Goal: Task Accomplishment & Management: Complete application form

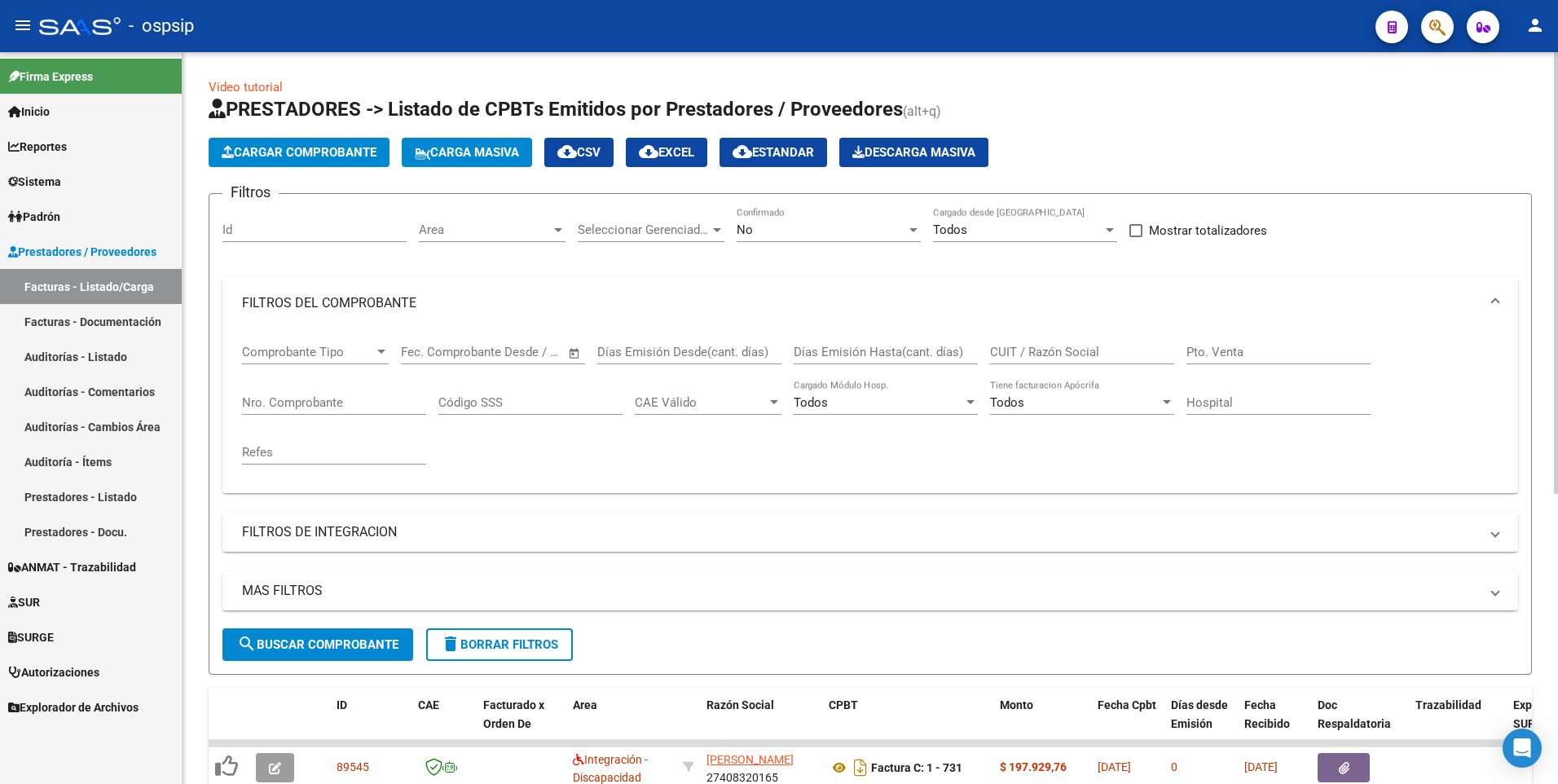
scroll to position [107, 0]
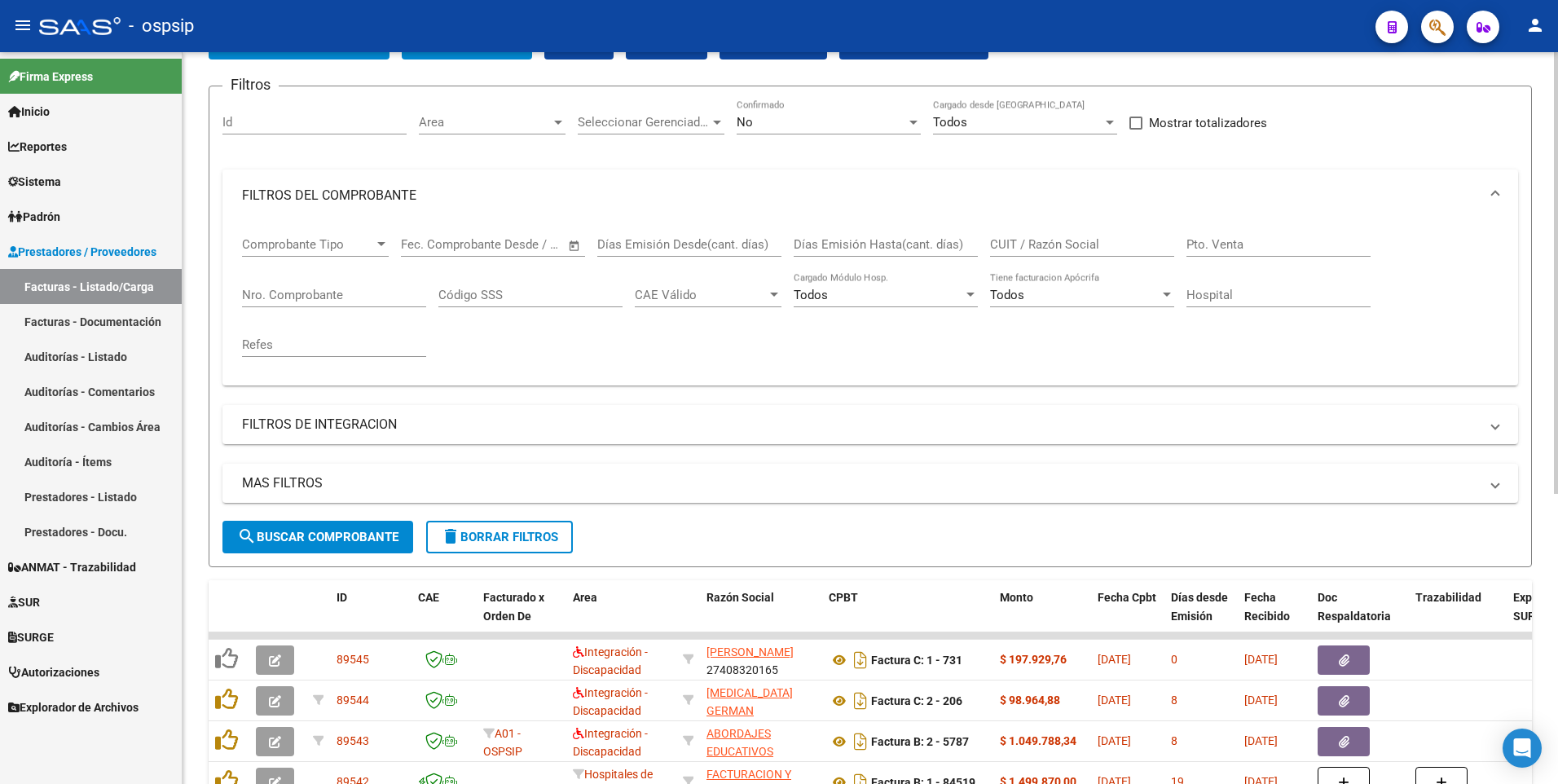
click at [1106, 245] on input "CUIT / Razón Social" at bounding box center [1082, 244] width 184 height 15
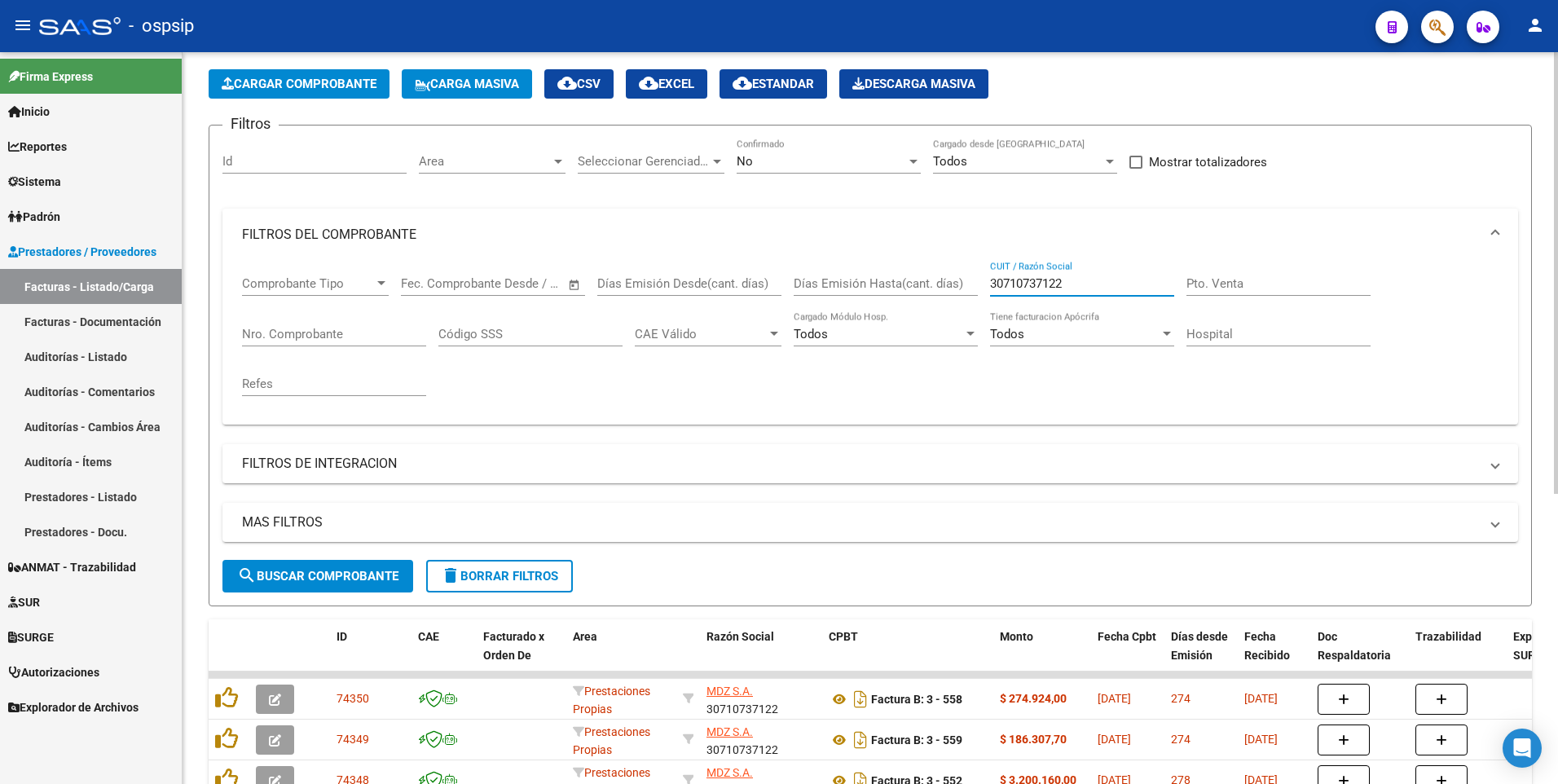
scroll to position [0, 0]
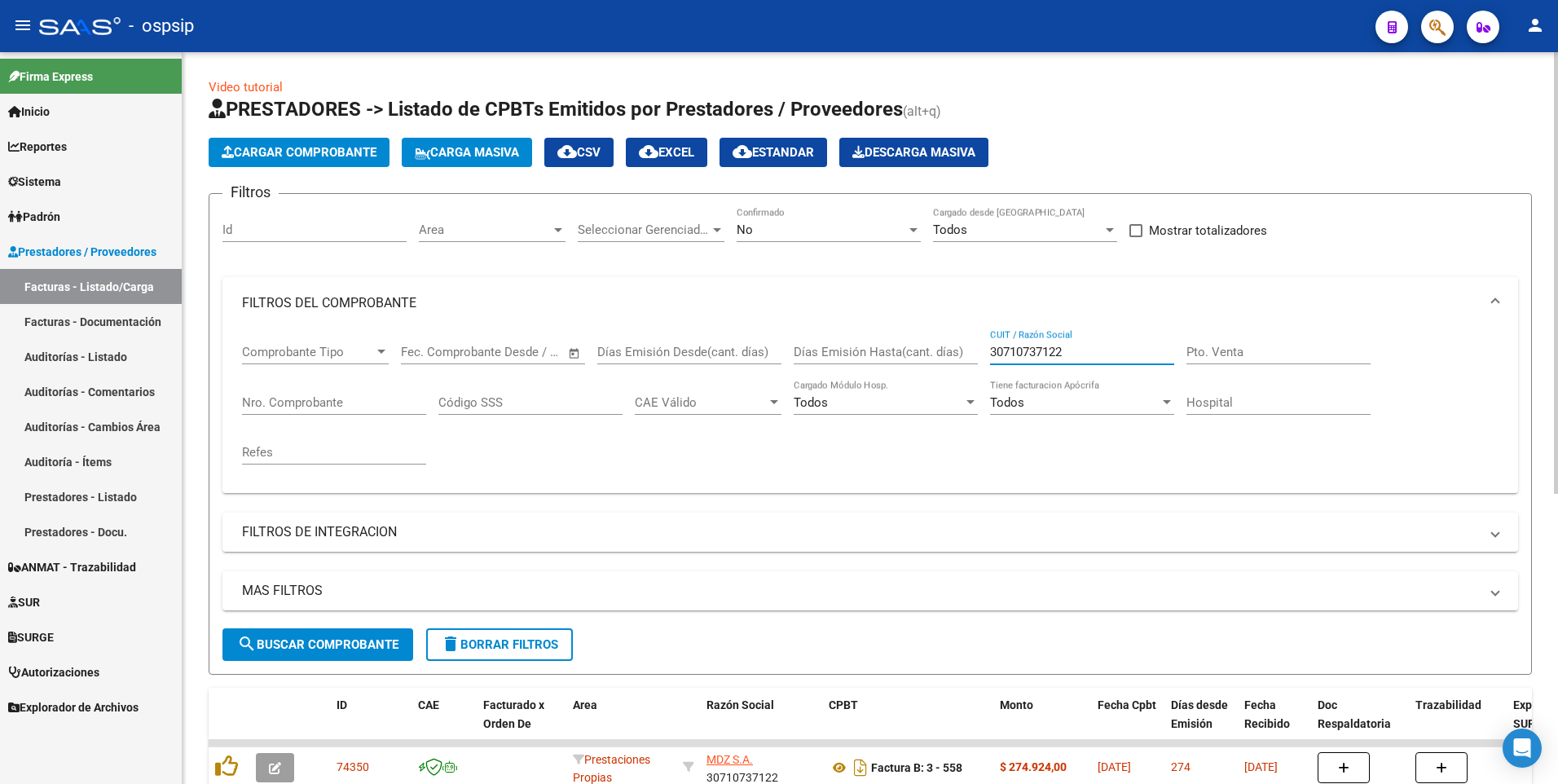
type input "30710737122"
click at [765, 217] on div "No Confirmado" at bounding box center [828, 225] width 184 height 35
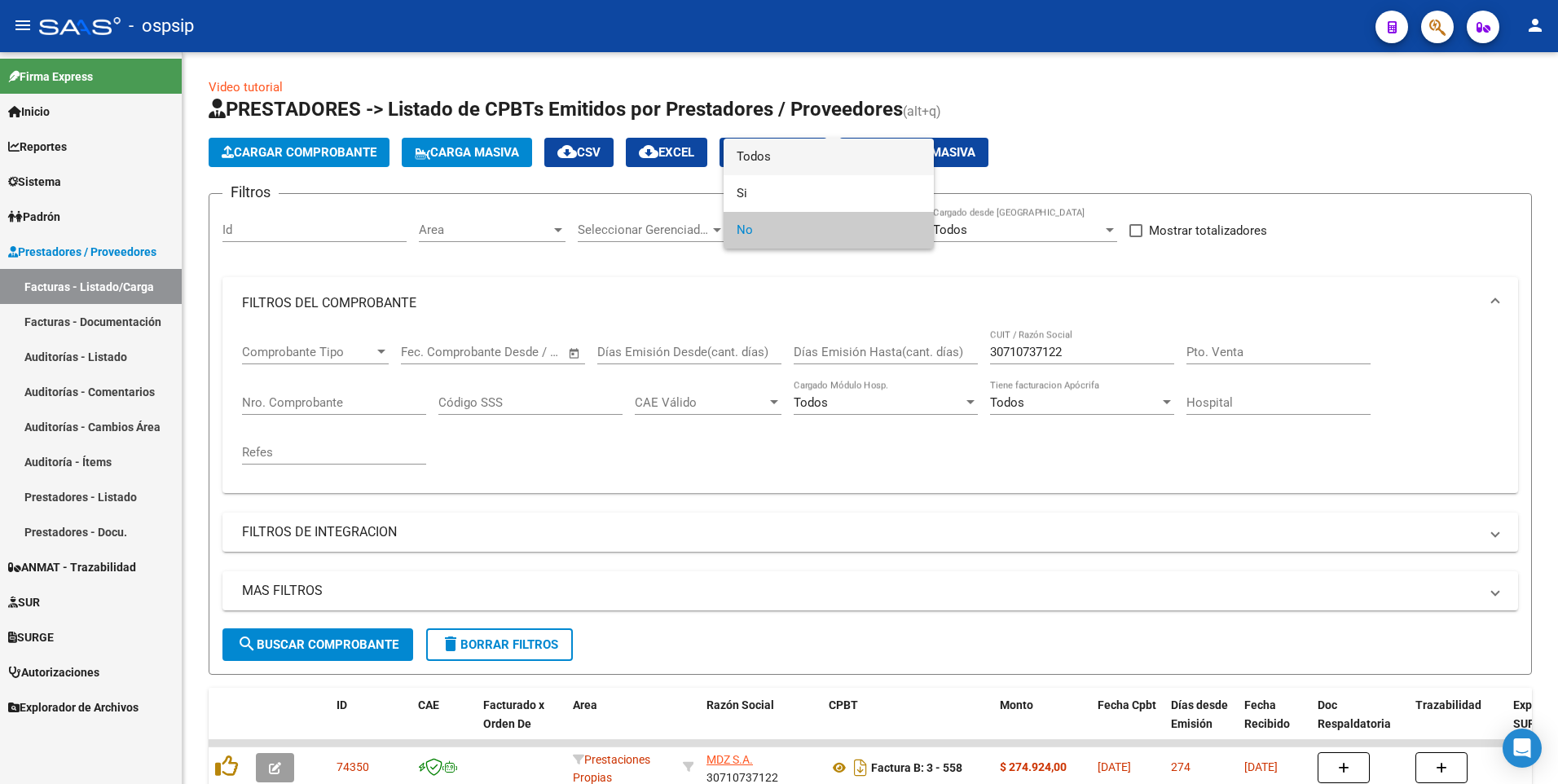
click at [770, 161] on span "Todos" at bounding box center [828, 157] width 184 height 36
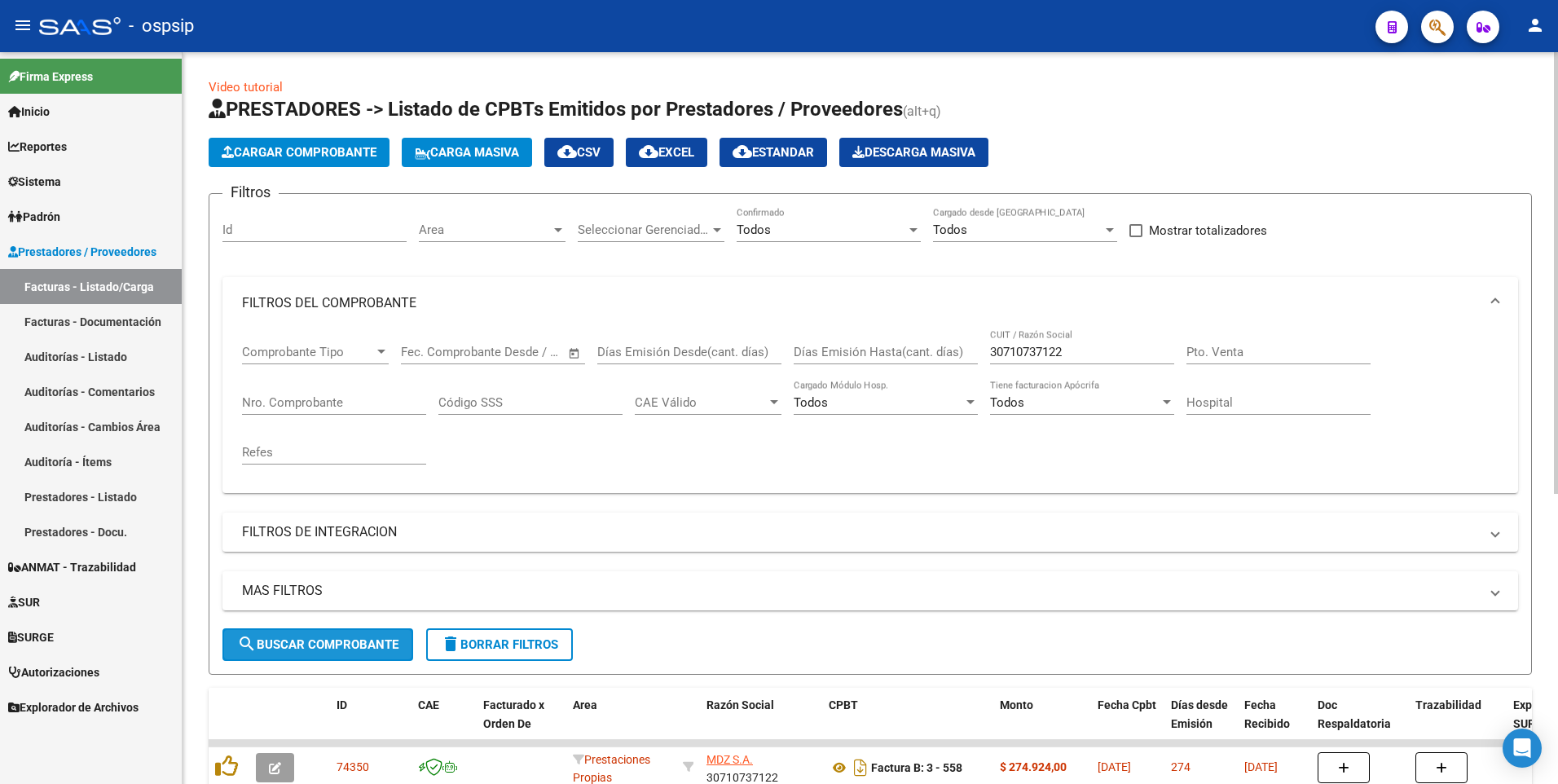
click at [330, 642] on span "search Buscar Comprobante" at bounding box center [317, 644] width 161 height 15
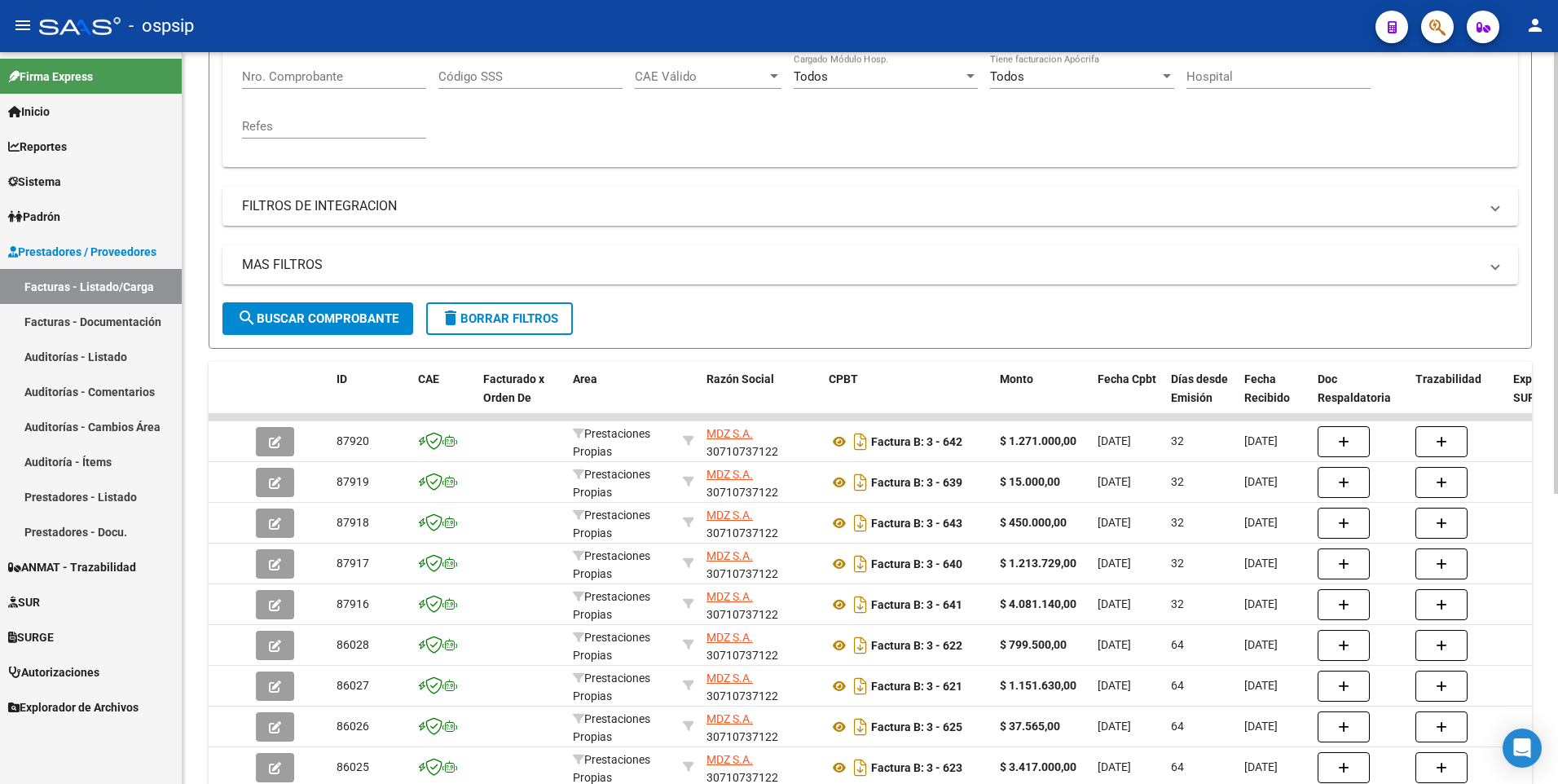
click at [494, 324] on span "delete Borrar Filtros" at bounding box center [500, 319] width 117 height 15
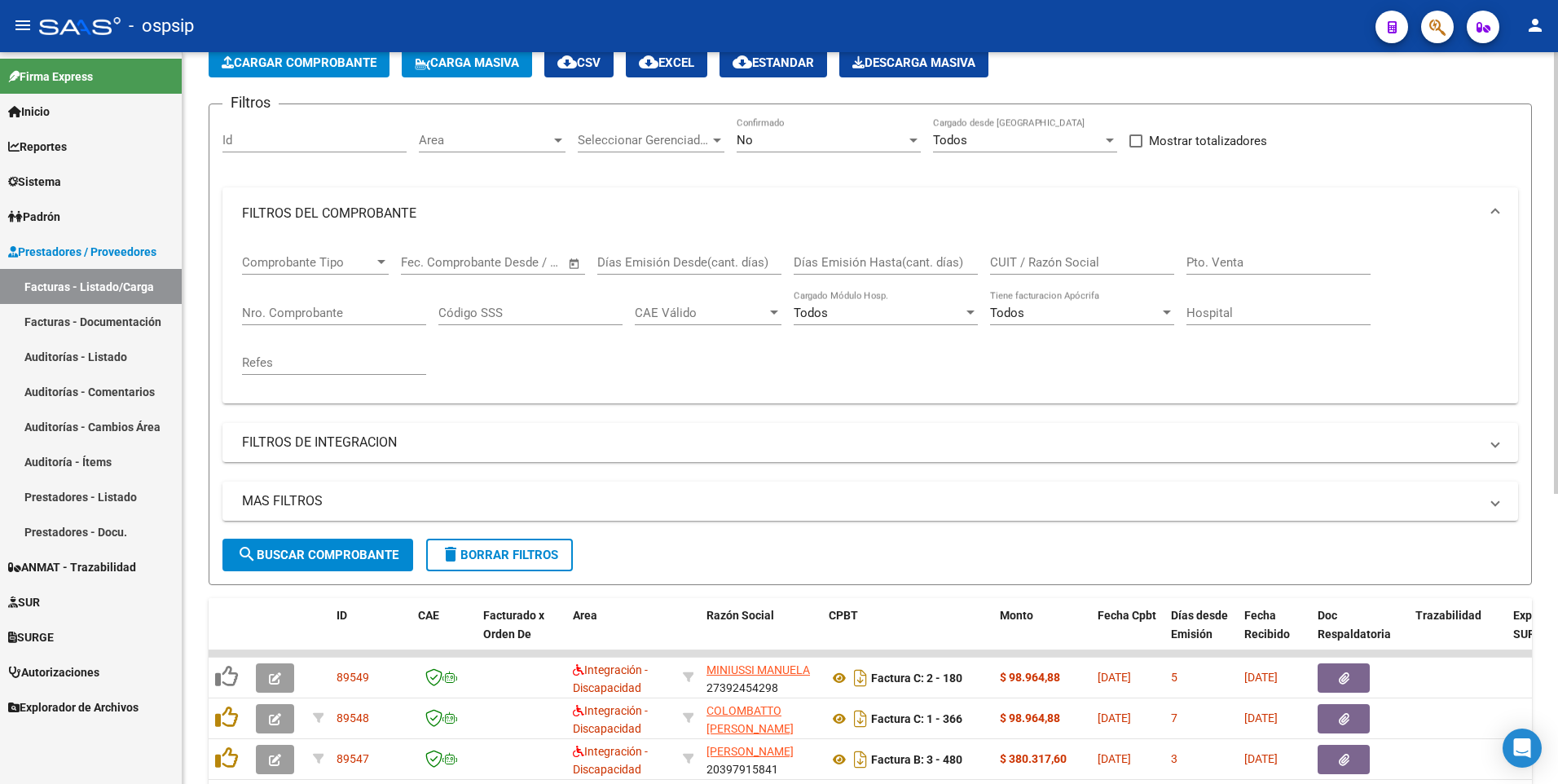
scroll to position [0, 0]
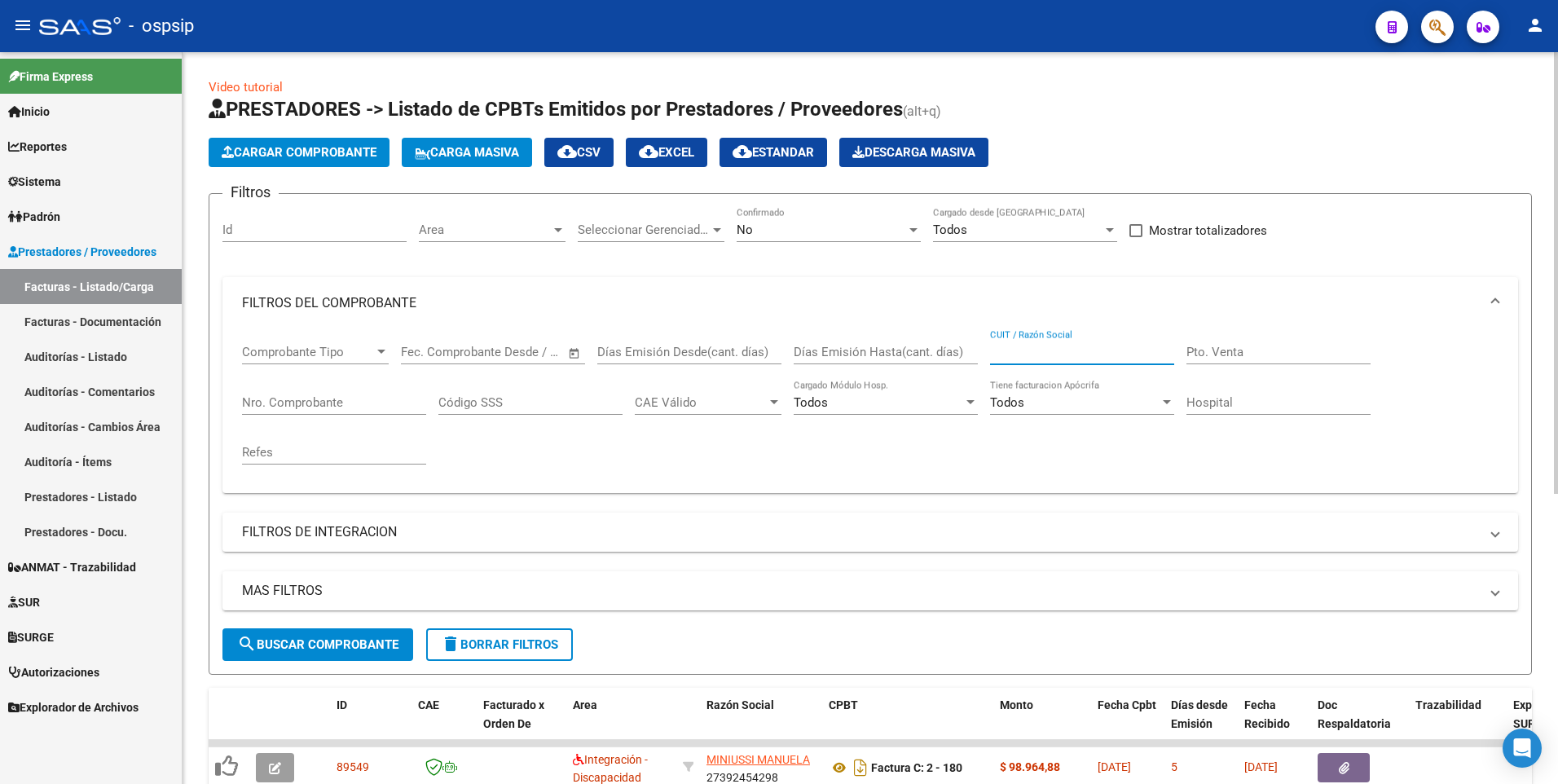
click at [1047, 352] on input "CUIT / Razón Social" at bounding box center [1082, 352] width 184 height 15
type input "30710737122"
click at [326, 160] on button "Cargar Comprobante" at bounding box center [299, 152] width 181 height 29
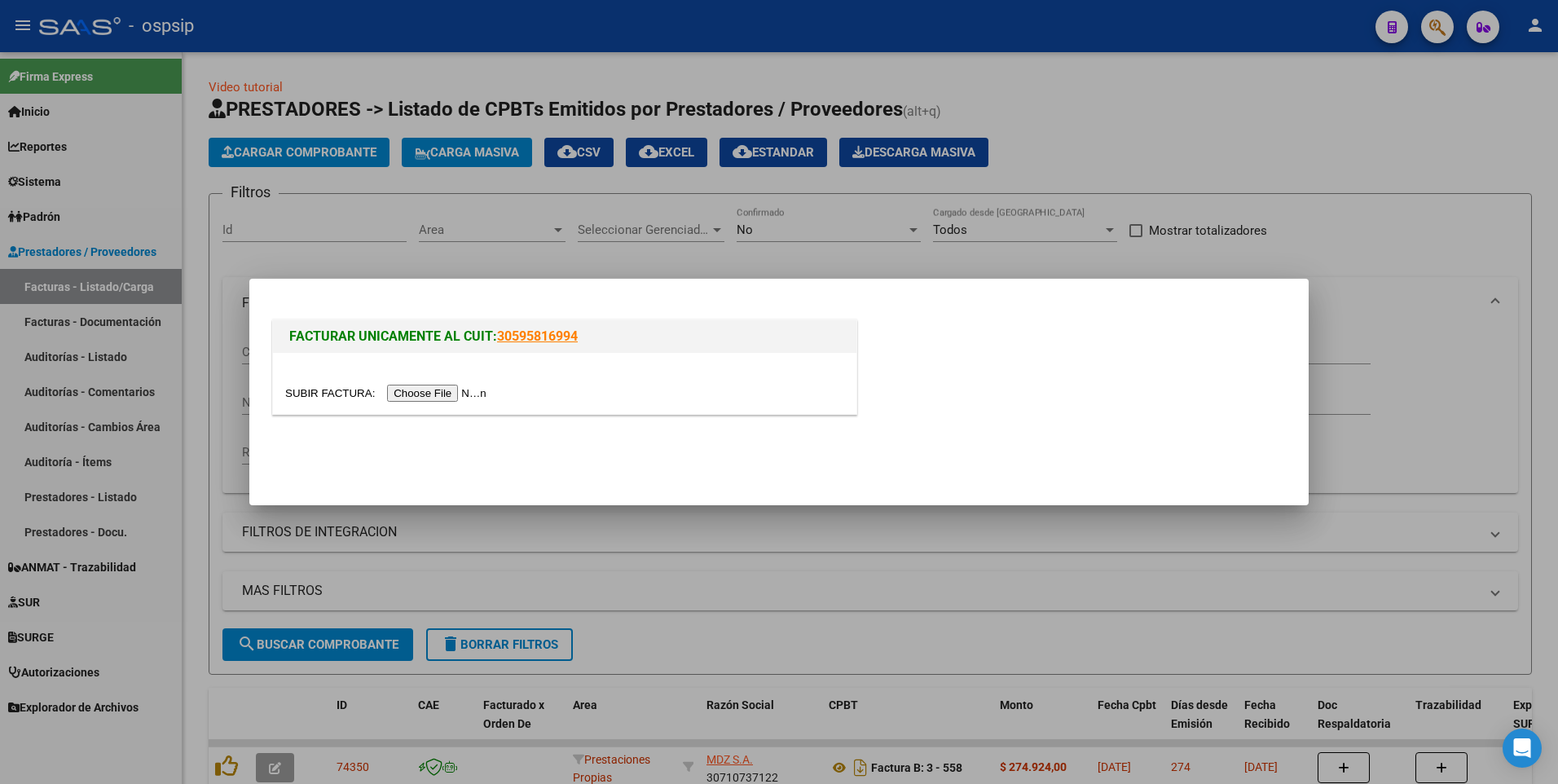
click at [398, 396] on input "file" at bounding box center [388, 392] width 206 height 17
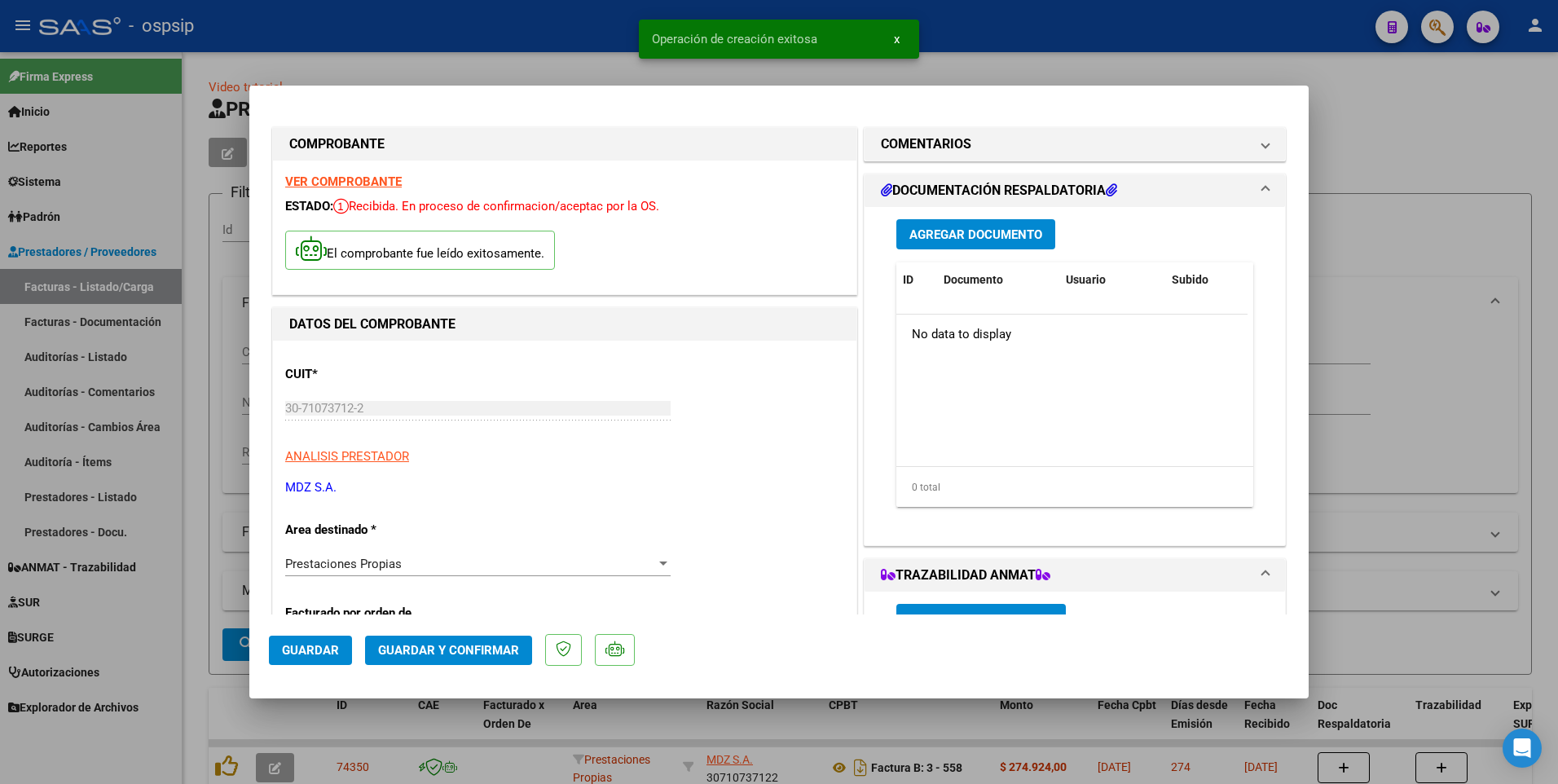
click at [339, 643] on button "Guardar" at bounding box center [310, 650] width 83 height 29
click at [541, 9] on div at bounding box center [779, 392] width 1558 height 784
type input "$ 0,00"
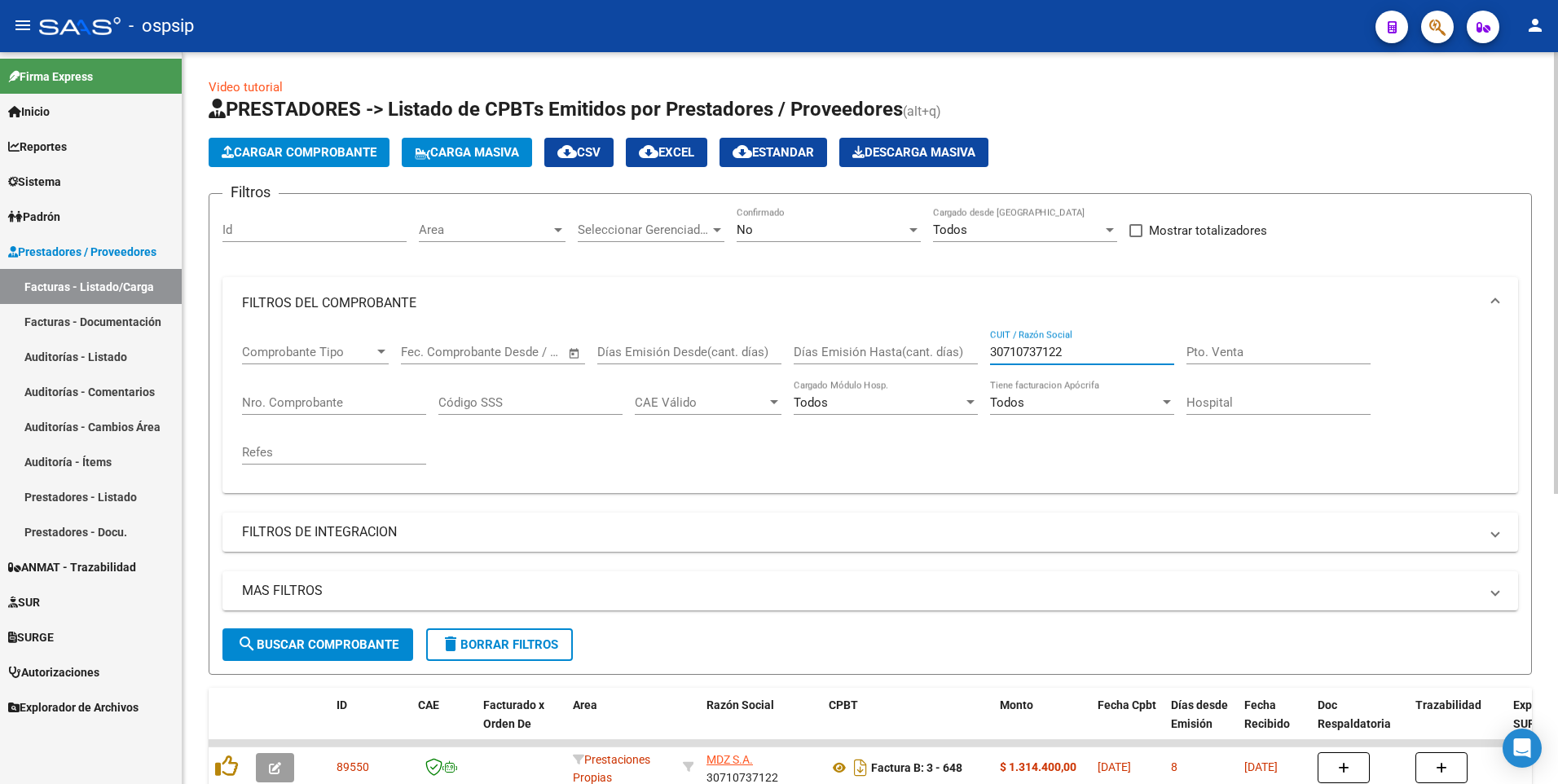
click at [1092, 352] on input "30710737122" at bounding box center [1082, 352] width 184 height 15
click at [1091, 351] on input "30710737122" at bounding box center [1082, 352] width 184 height 15
type input "3"
click at [350, 158] on span "Cargar Comprobante" at bounding box center [299, 153] width 155 height 15
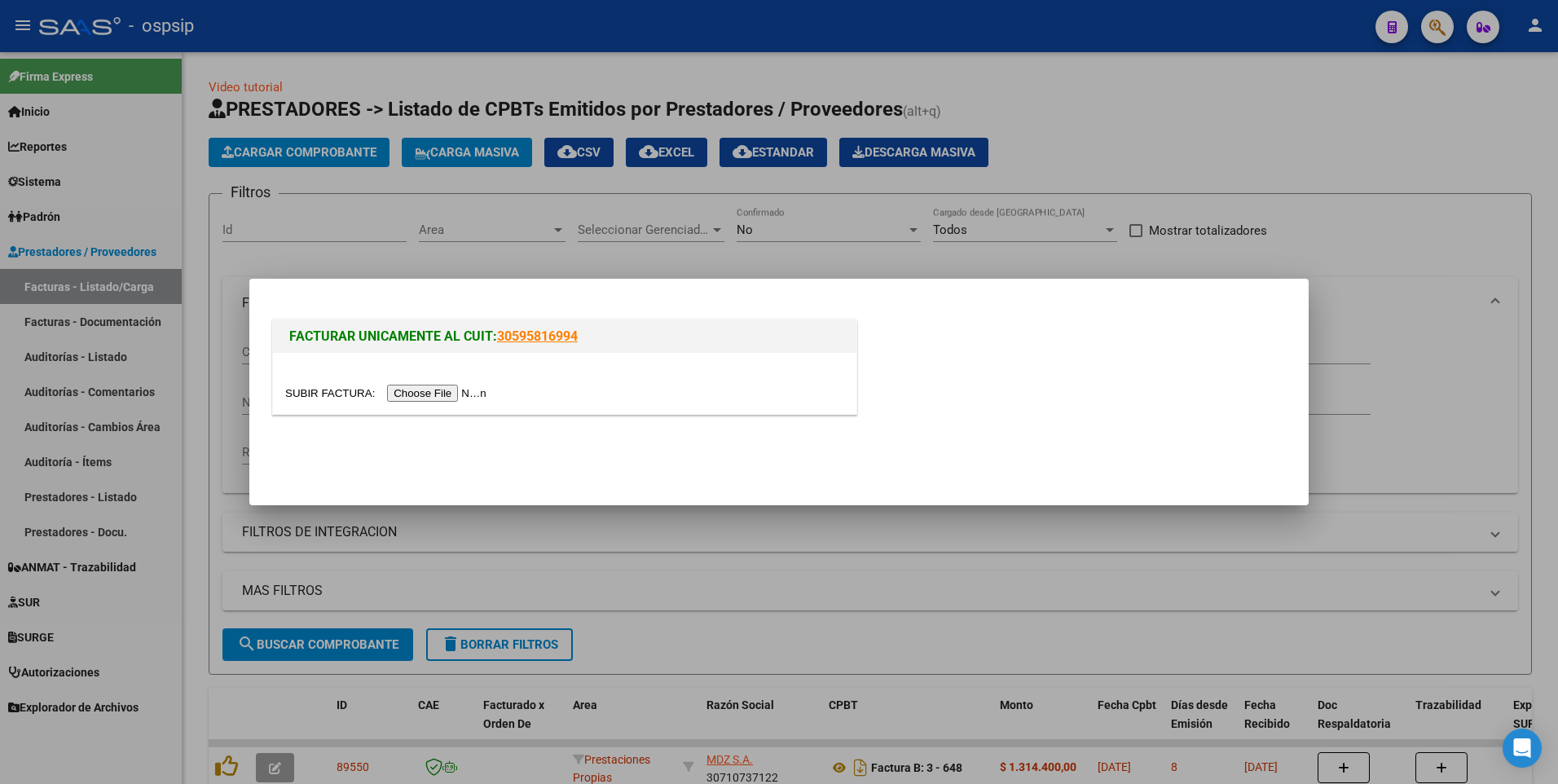
click at [427, 394] on input "file" at bounding box center [388, 392] width 206 height 17
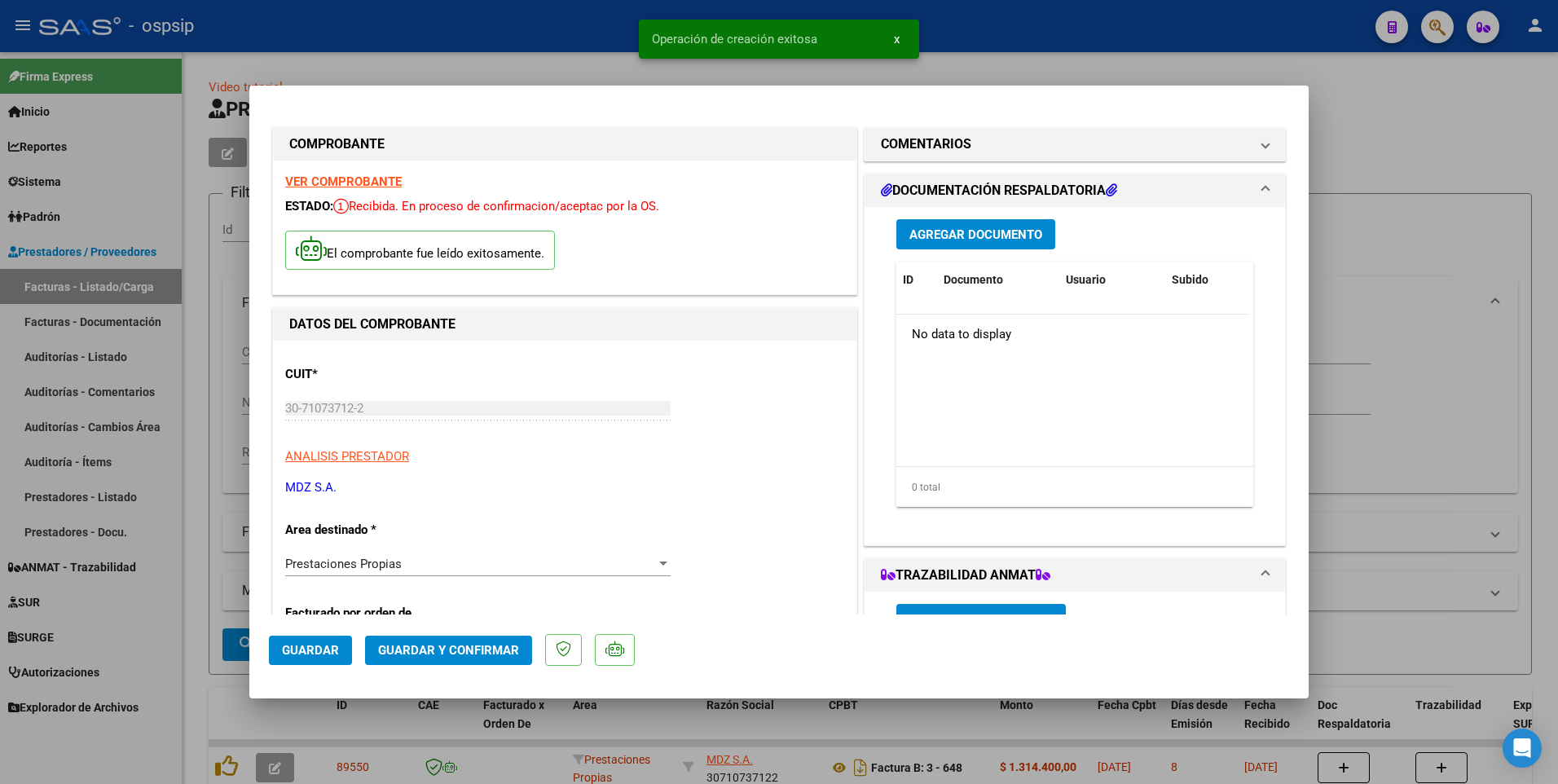
click at [291, 654] on span "Guardar" at bounding box center [310, 650] width 57 height 15
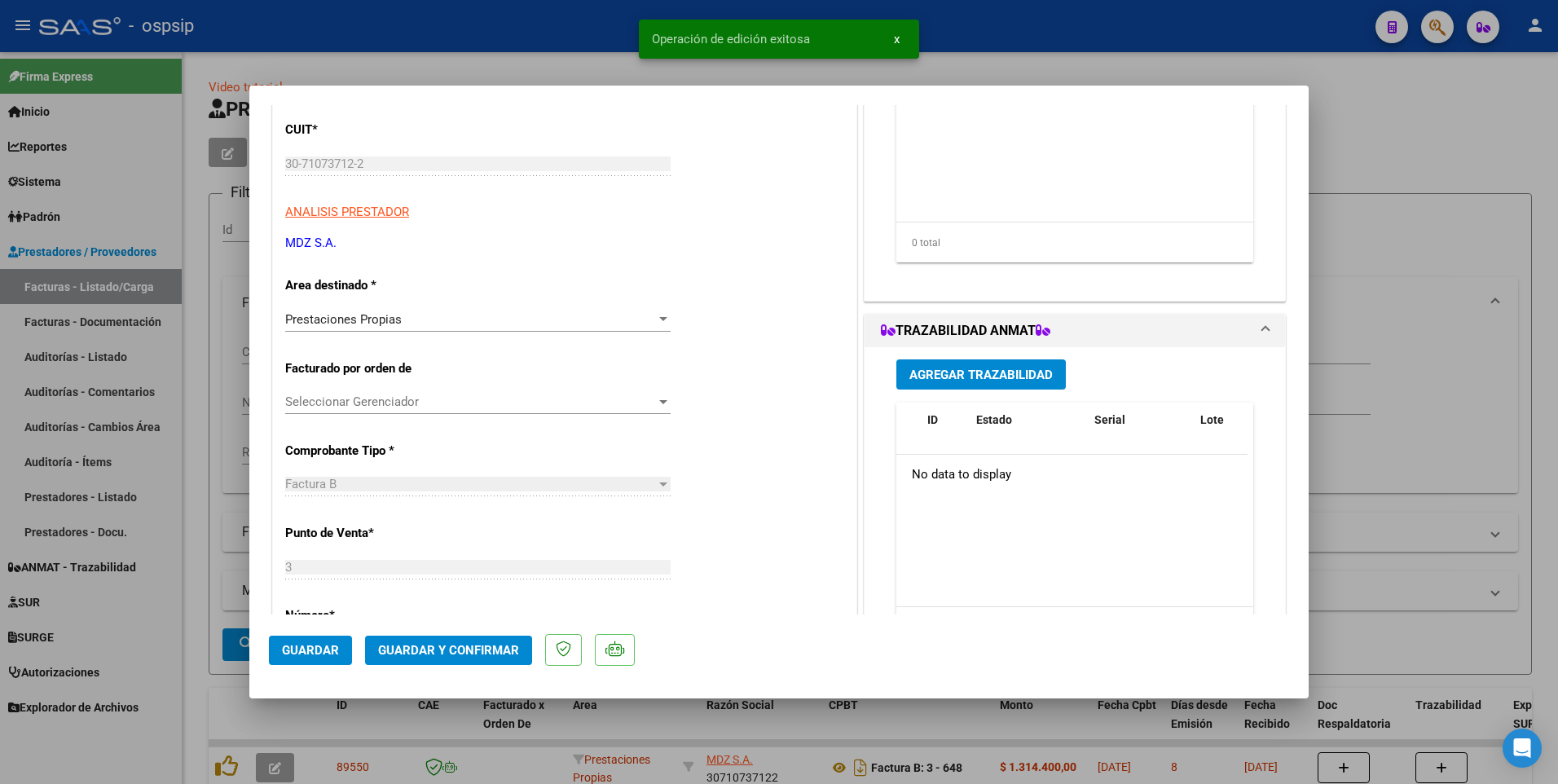
scroll to position [571, 0]
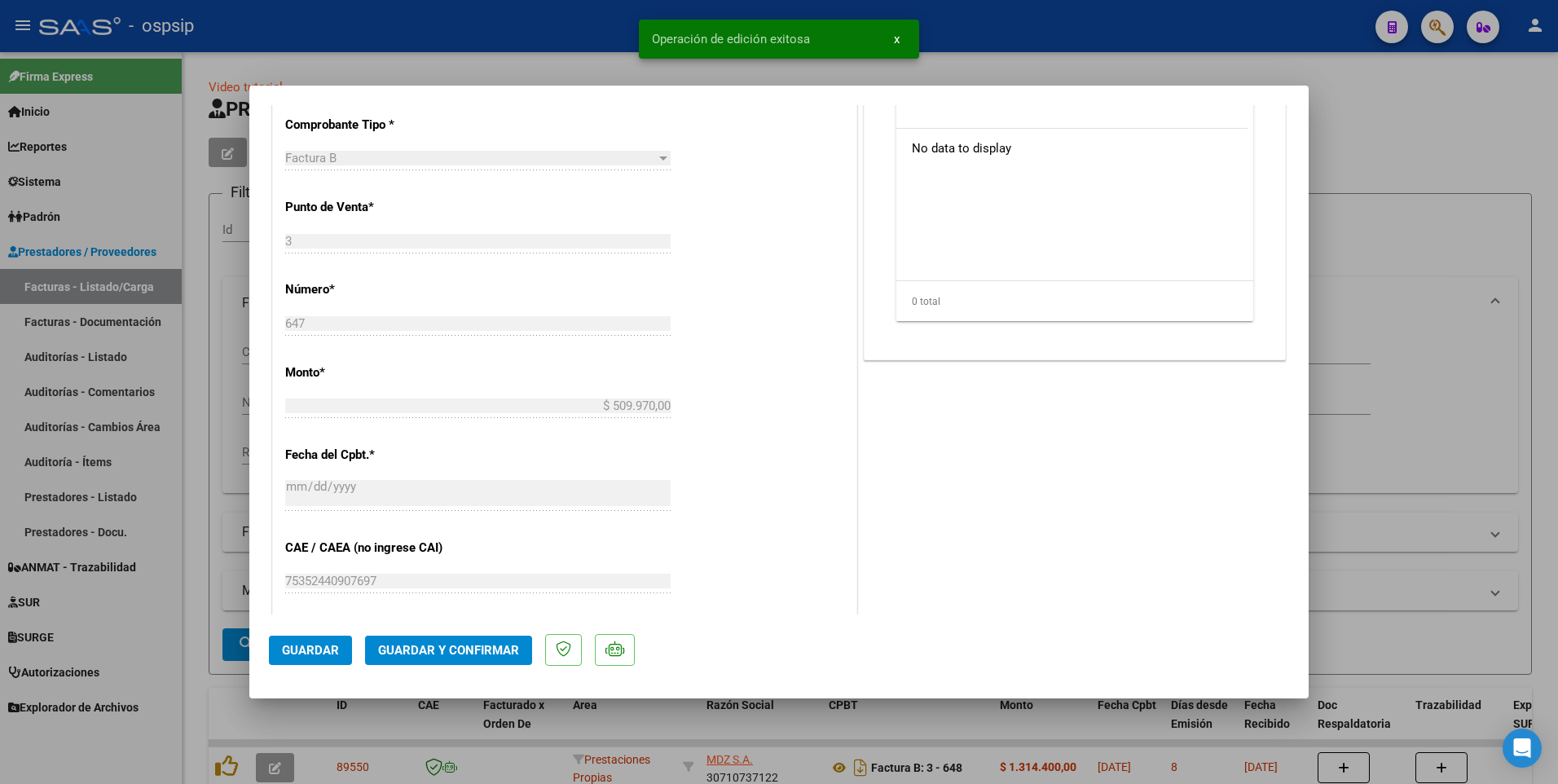
click at [457, 43] on div at bounding box center [779, 392] width 1558 height 784
type input "$ 0,00"
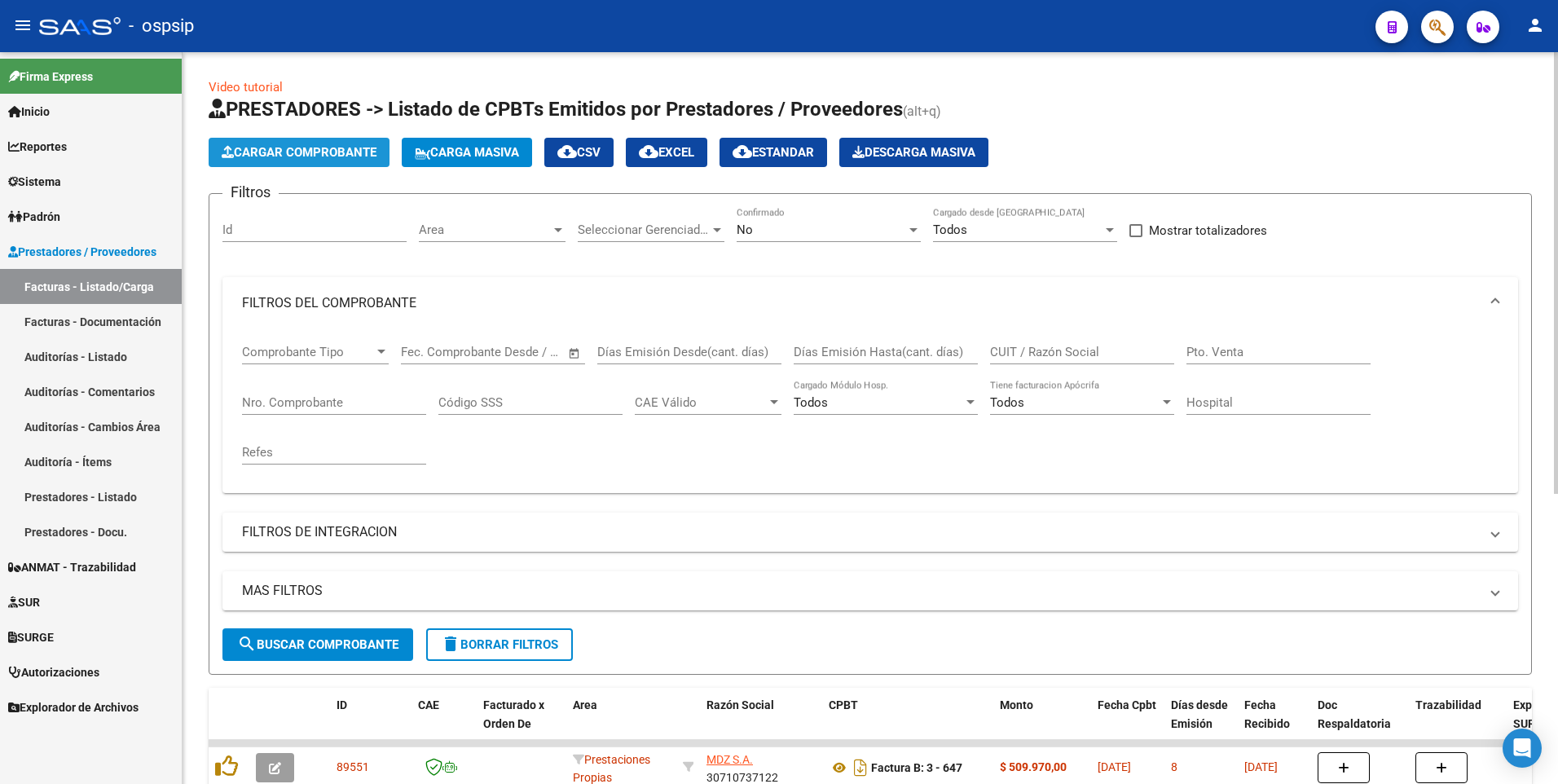
click at [311, 163] on button "Cargar Comprobante" at bounding box center [299, 152] width 181 height 29
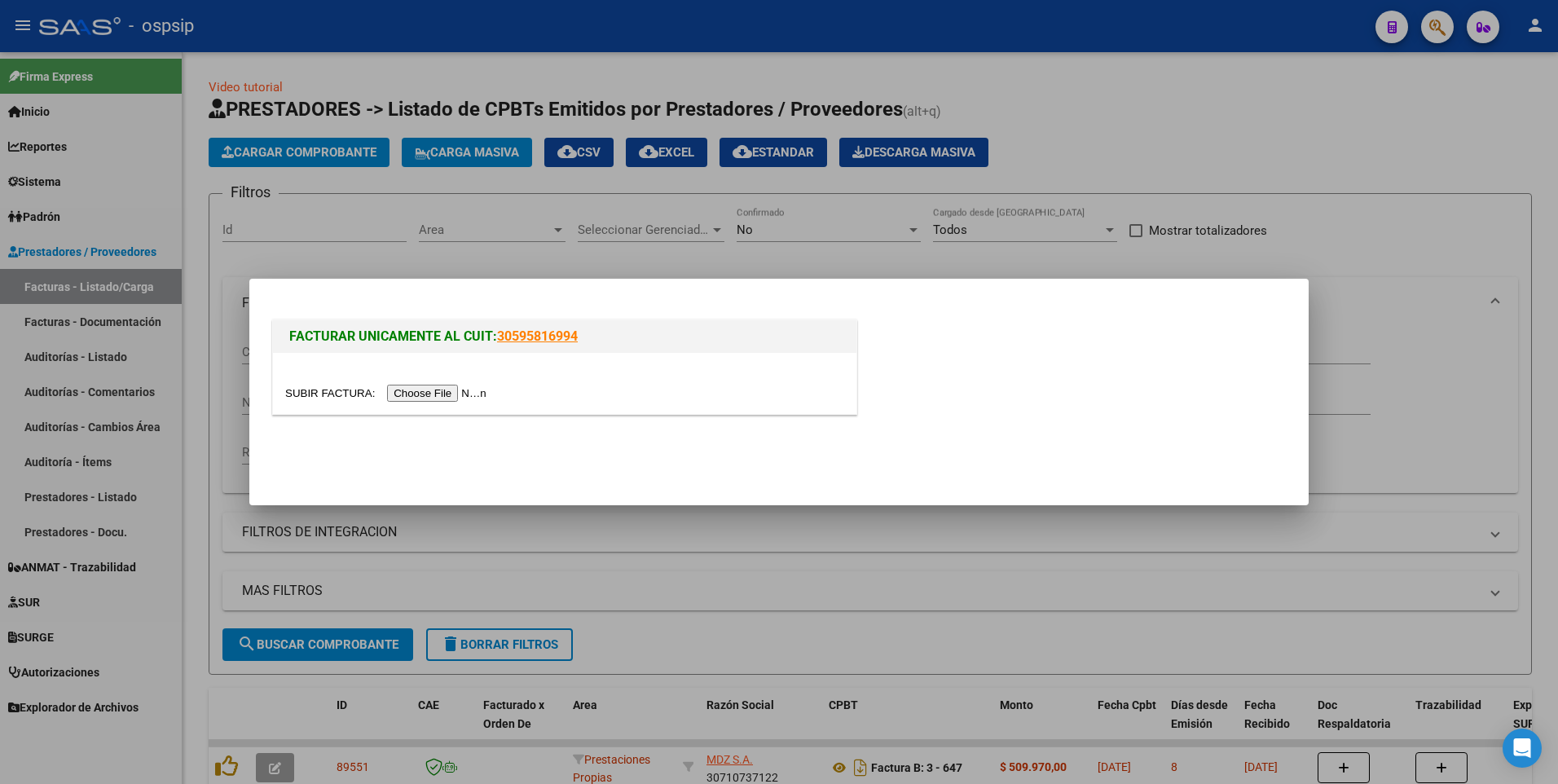
click at [407, 391] on input "file" at bounding box center [388, 392] width 206 height 17
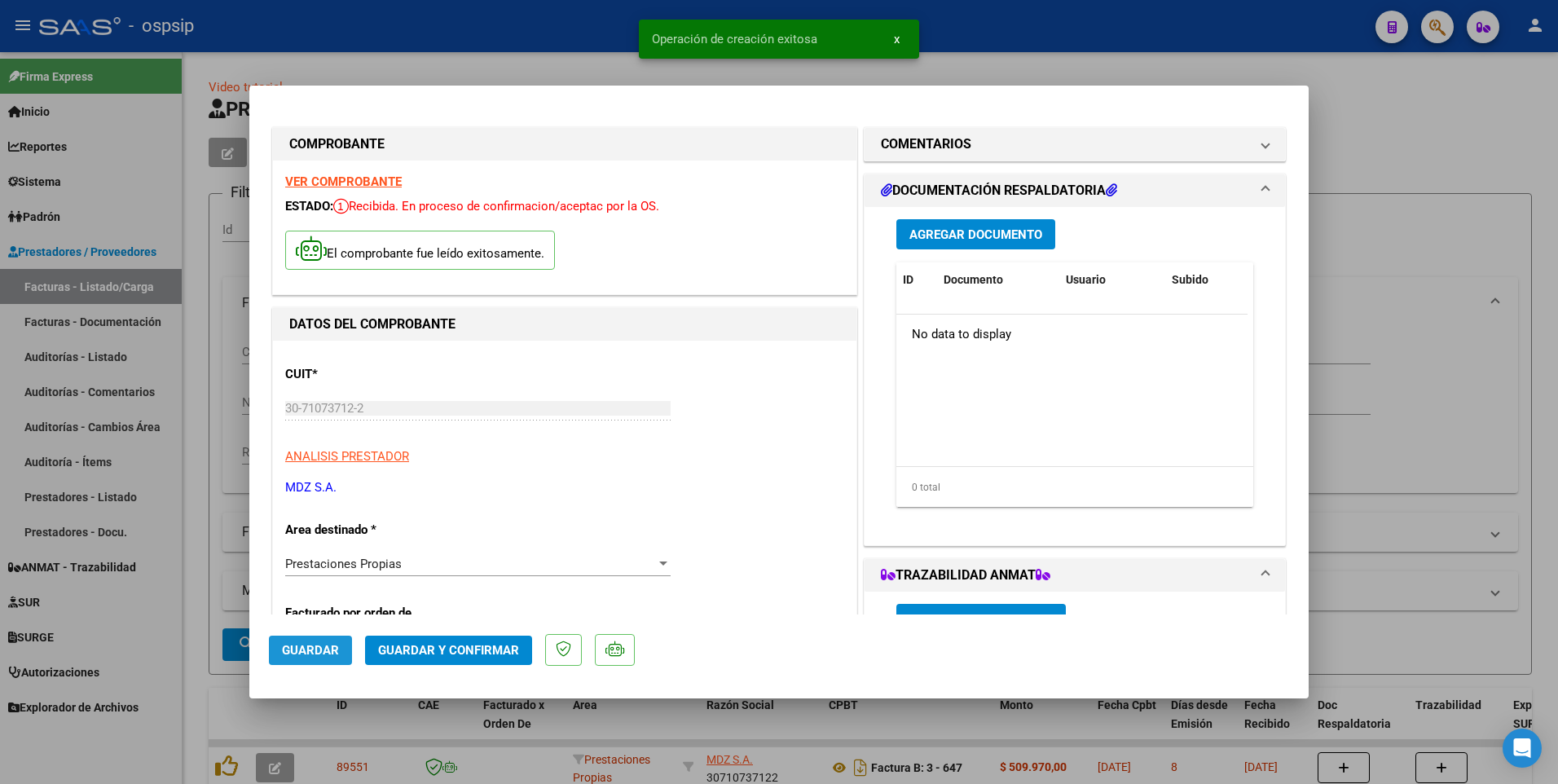
click at [338, 646] on button "Guardar" at bounding box center [310, 650] width 83 height 29
click at [513, 42] on div at bounding box center [779, 392] width 1558 height 784
type input "$ 0,00"
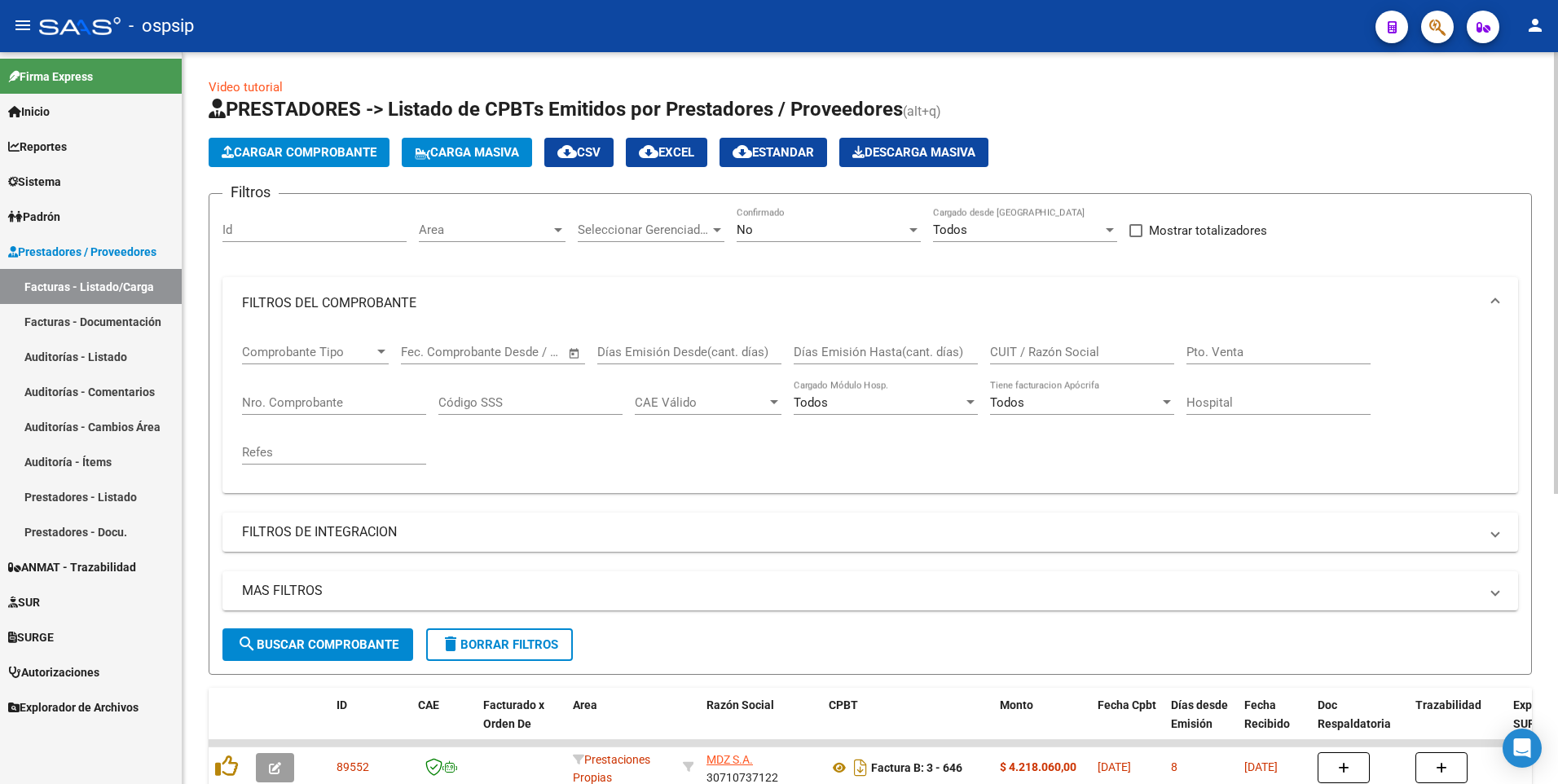
click at [357, 158] on span "Cargar Comprobante" at bounding box center [299, 153] width 155 height 15
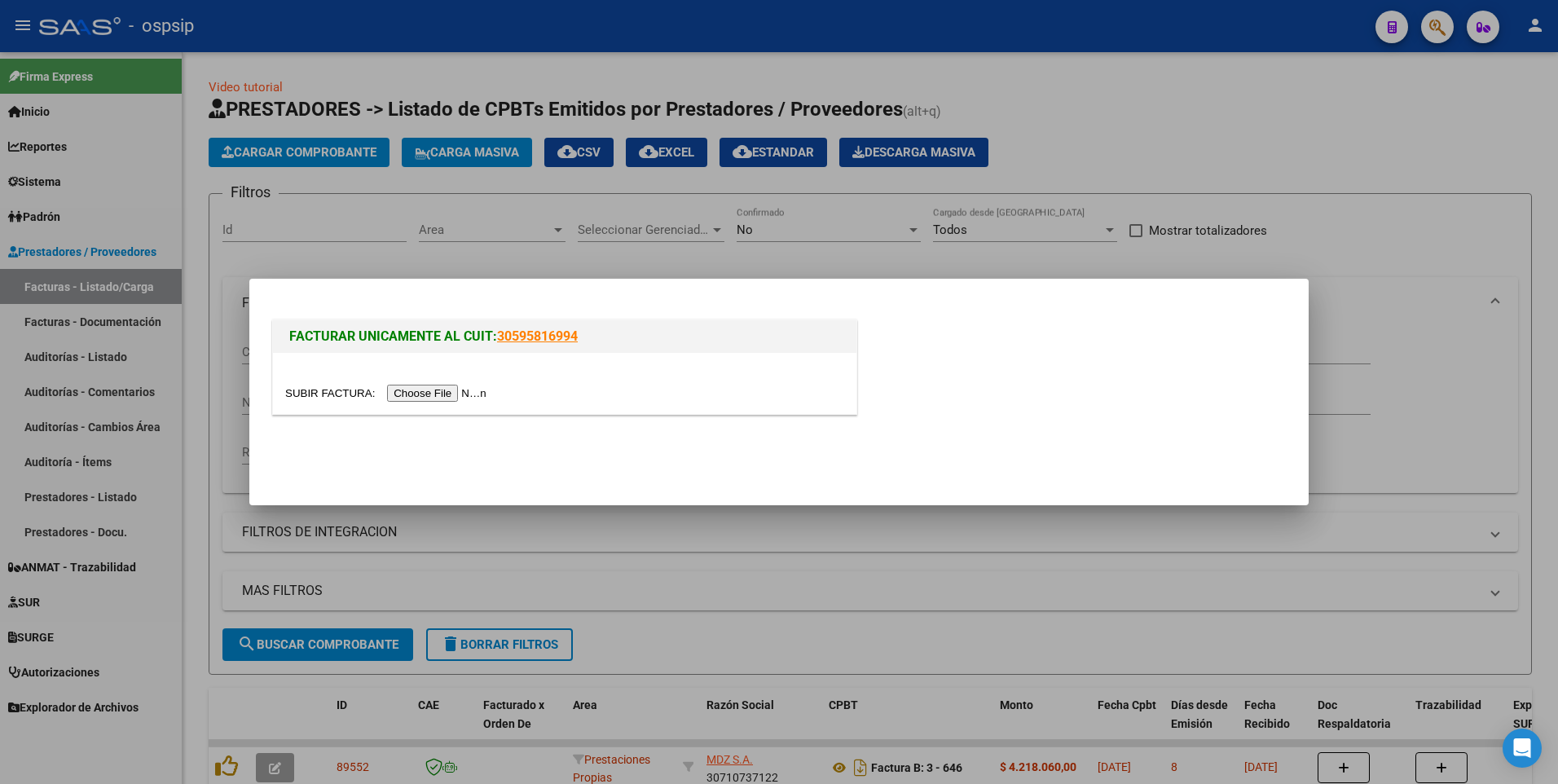
click at [420, 397] on input "file" at bounding box center [388, 392] width 206 height 17
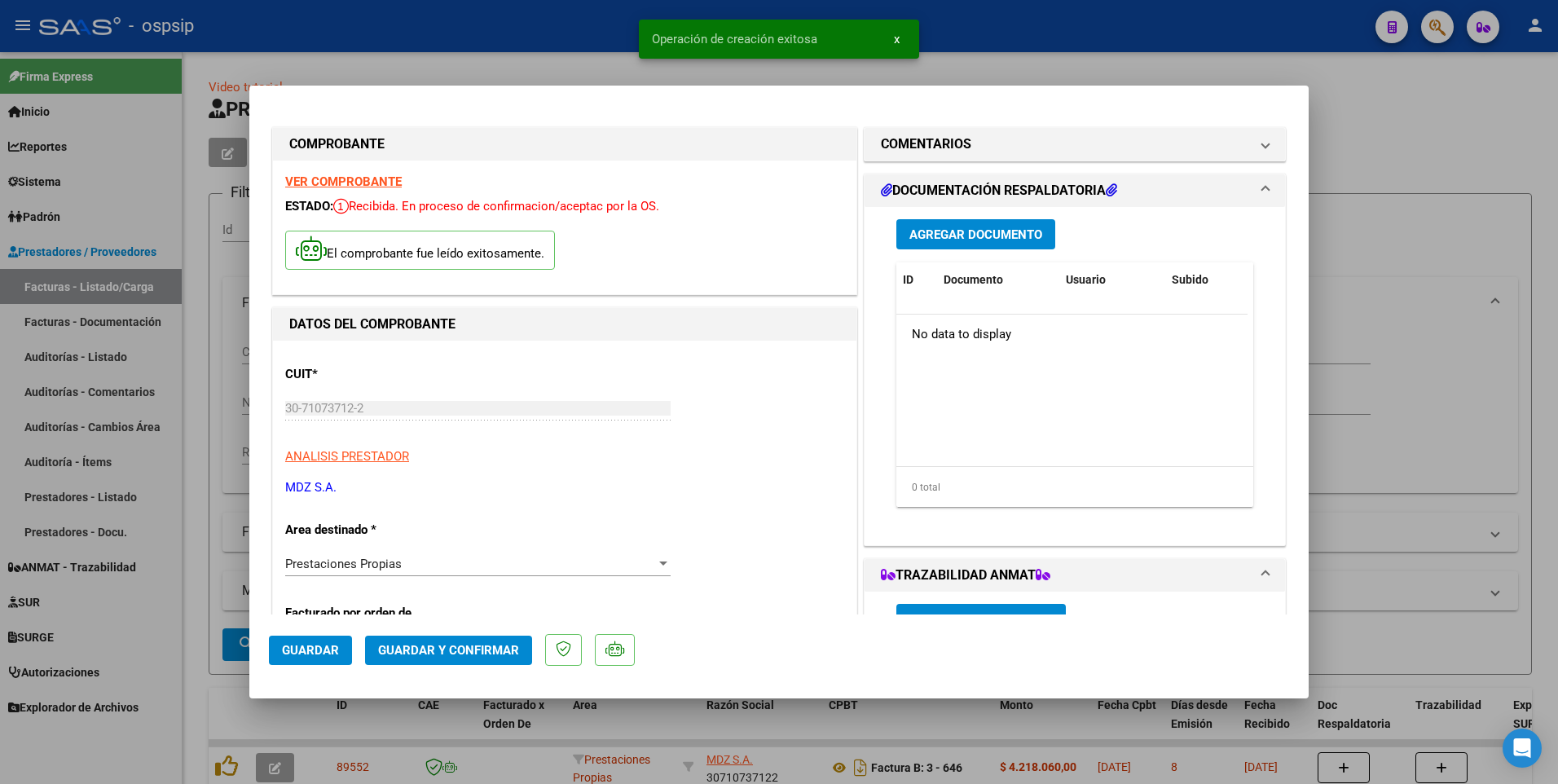
click at [326, 652] on span "Guardar" at bounding box center [310, 650] width 57 height 15
click at [476, 41] on div at bounding box center [779, 392] width 1558 height 784
type input "$ 0,00"
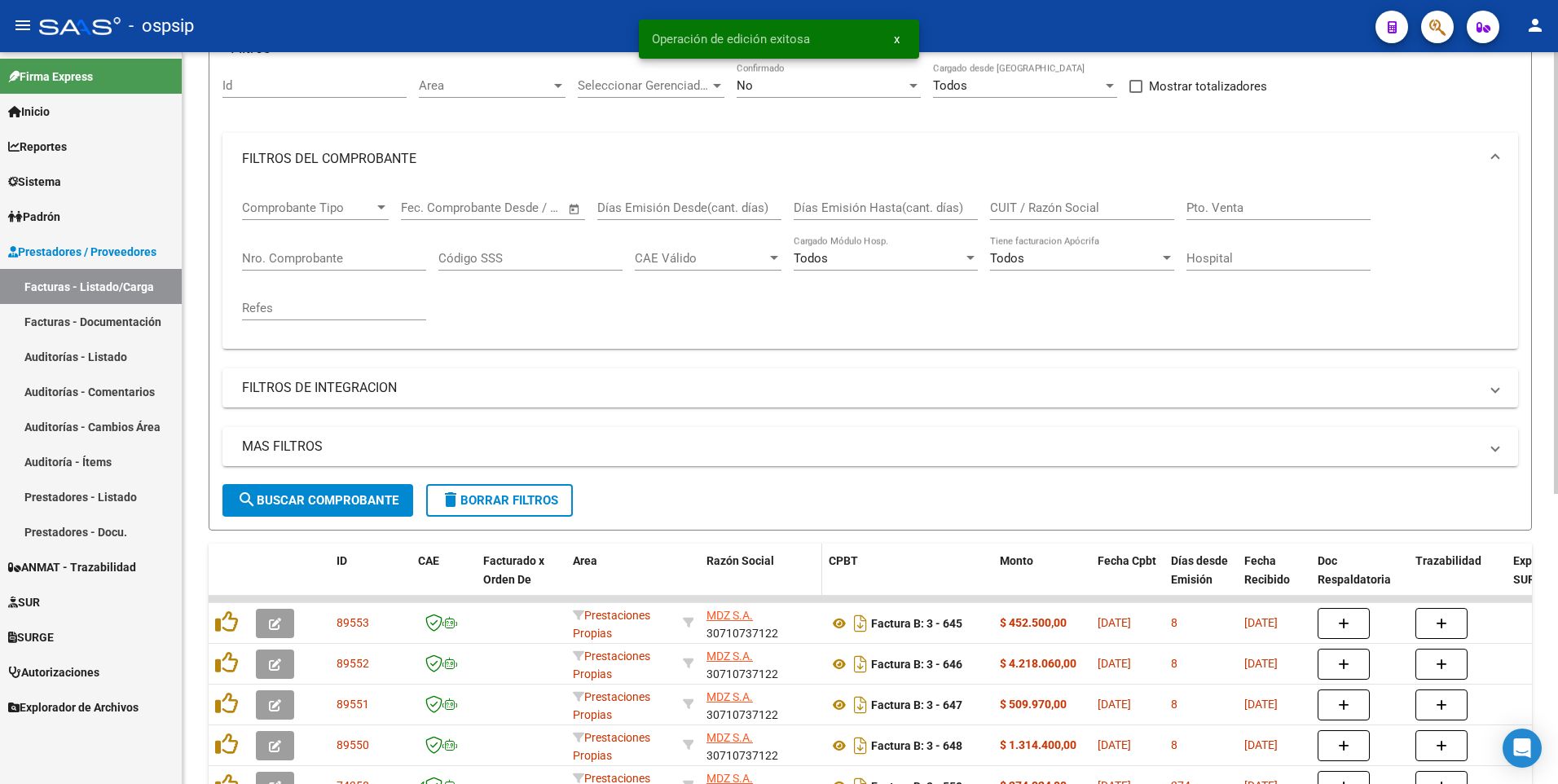
scroll to position [163, 0]
